Goal: Find specific page/section: Find specific page/section

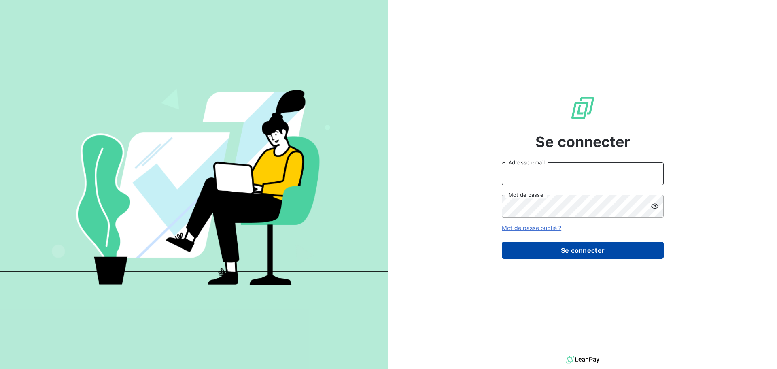
type input "[EMAIL_ADDRESS][DOMAIN_NAME]"
click at [583, 254] on button "Se connecter" at bounding box center [583, 250] width 162 height 17
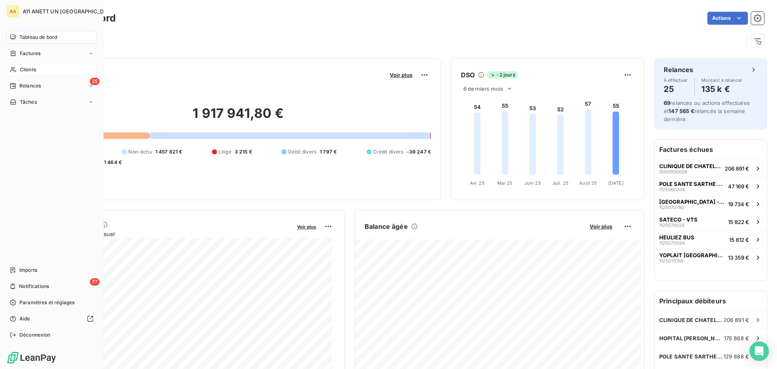
click at [28, 69] on span "Clients" at bounding box center [28, 69] width 16 height 7
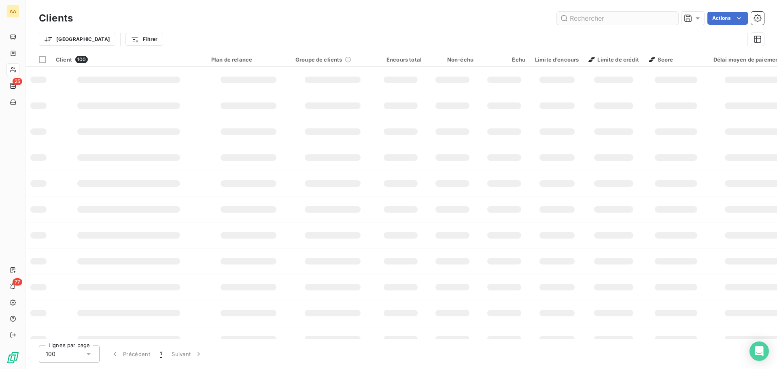
click at [624, 20] on input "text" at bounding box center [617, 18] width 121 height 13
click at [592, 18] on input "232" at bounding box center [617, 18] width 121 height 13
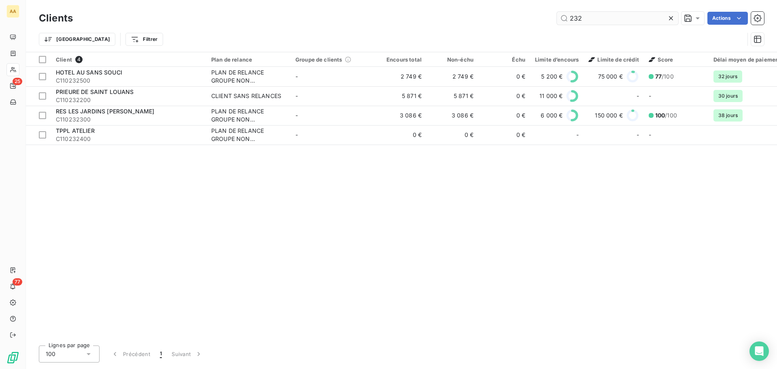
click at [592, 18] on input "232" at bounding box center [617, 18] width 121 height 13
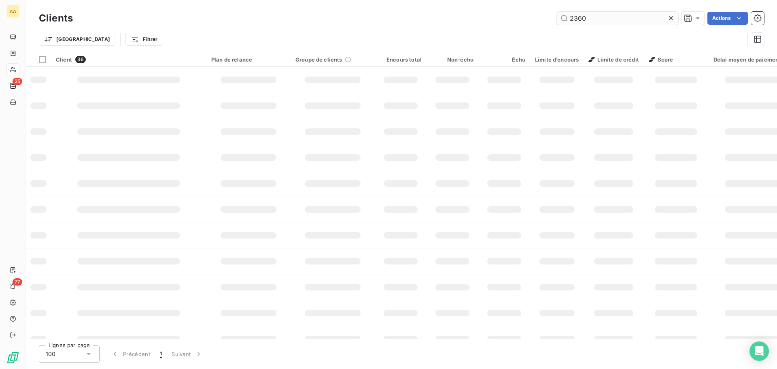
type input "2360"
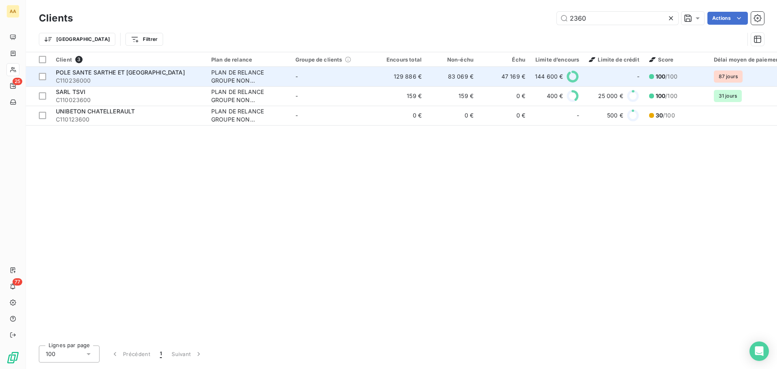
click at [127, 71] on span "POLE SANTE SARTHE ET [GEOGRAPHIC_DATA]" at bounding box center [120, 72] width 129 height 7
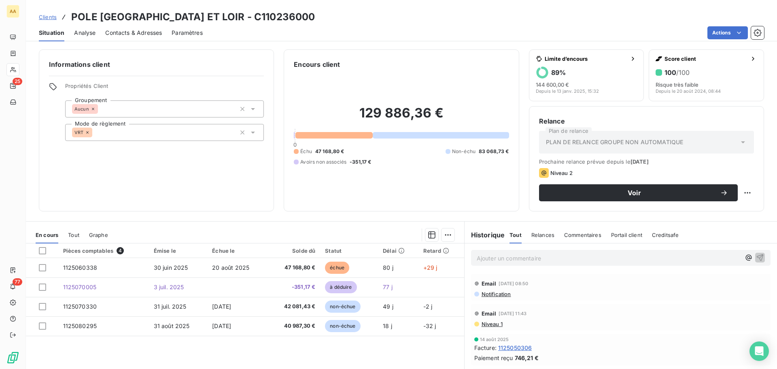
scroll to position [40, 0]
